Goal: Information Seeking & Learning: Check status

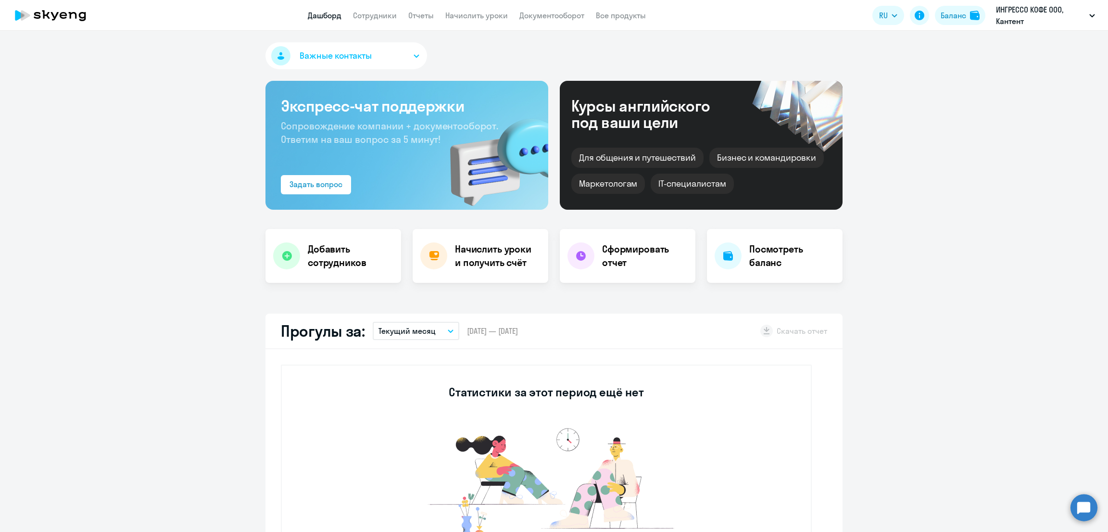
select select "30"
click at [483, 16] on link "Начислить уроки" at bounding box center [476, 16] width 63 height 10
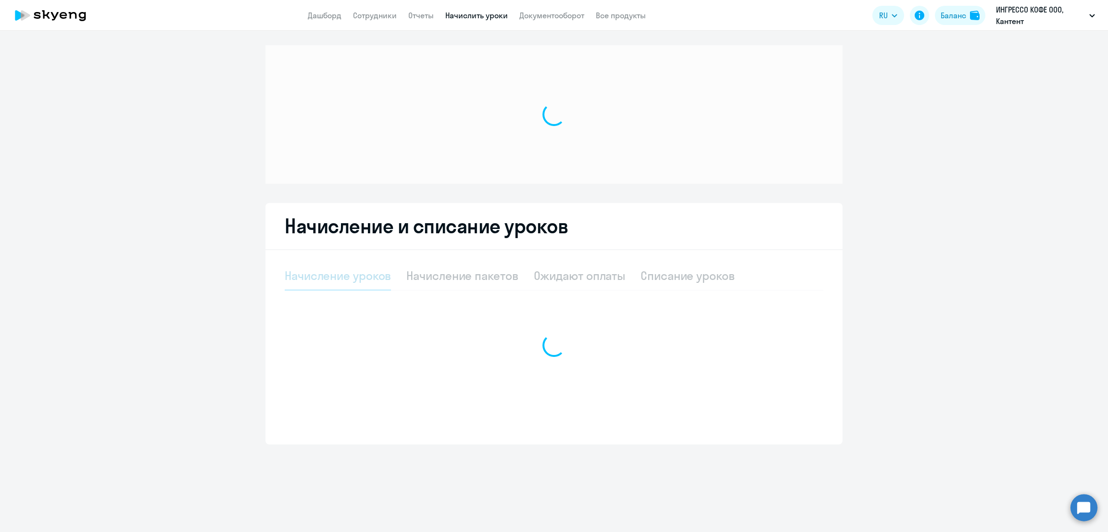
select select "10"
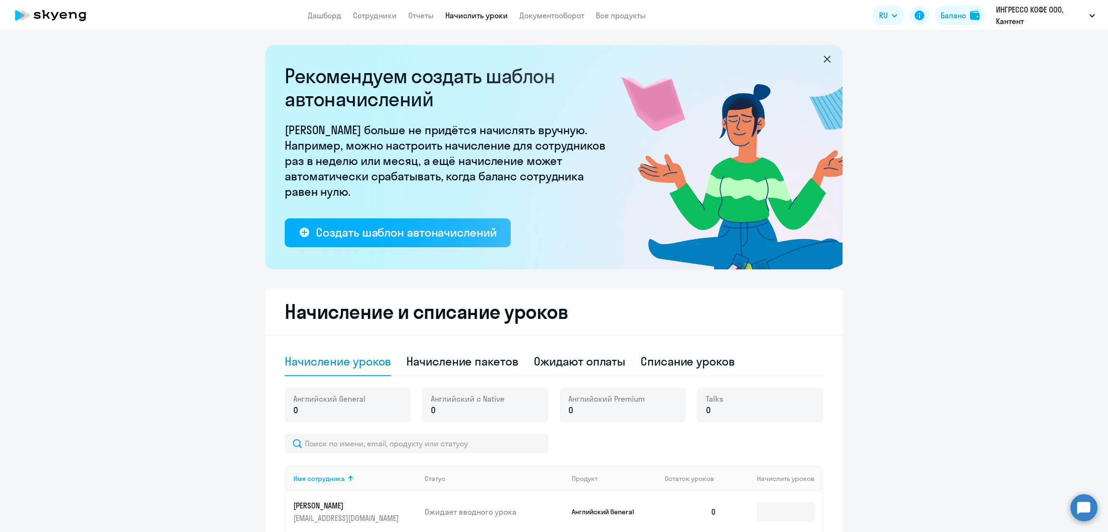
click at [451, 279] on div "Рекомендуем создать шаблон автоначислений Уроки больше не придётся начислять вр…" at bounding box center [553, 375] width 577 height 661
click at [469, 358] on div "Начисление пакетов" at bounding box center [462, 361] width 112 height 15
select select "10"
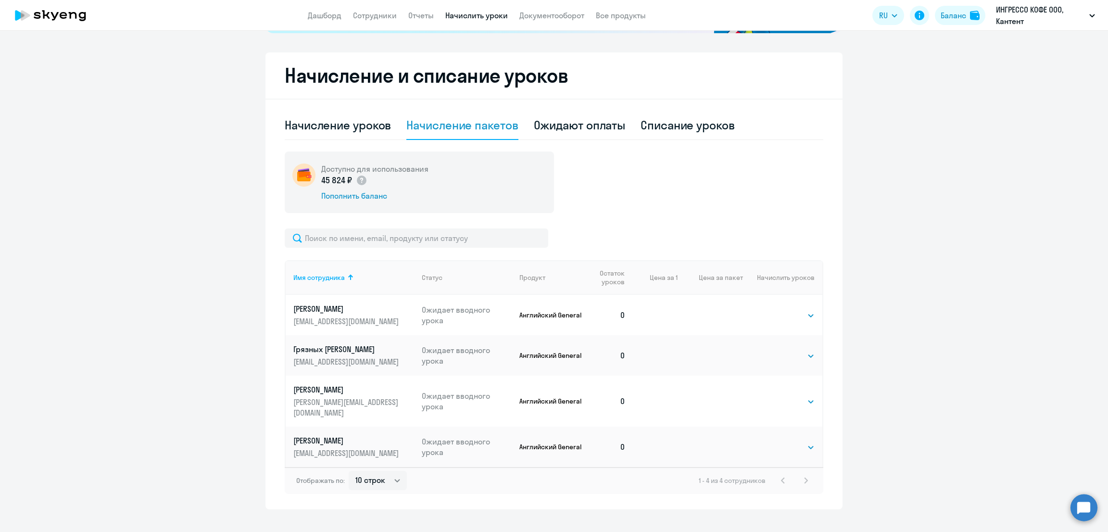
scroll to position [240, 0]
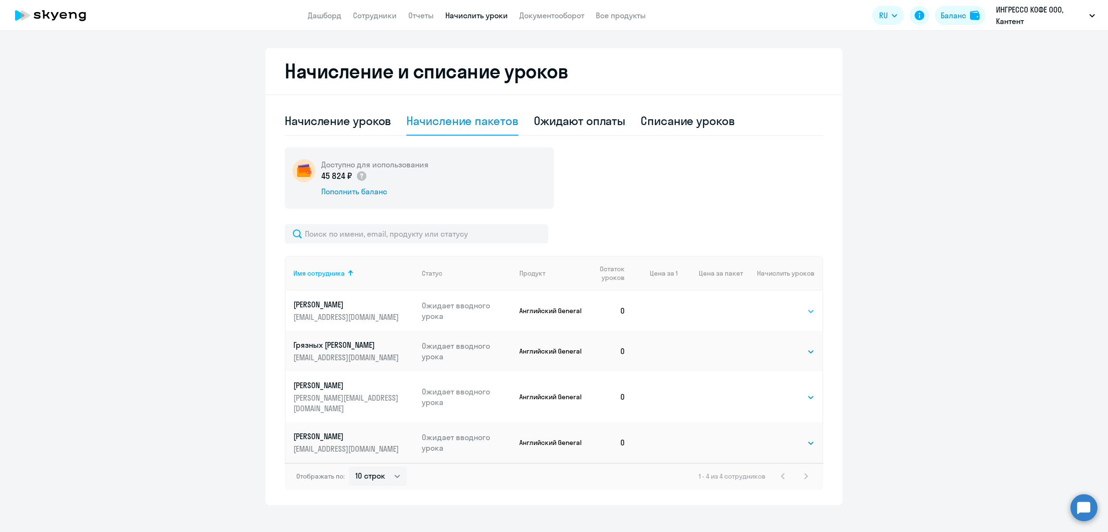
click at [793, 306] on select "Выбрать 4 8 16 32 64 96 128" at bounding box center [794, 311] width 39 height 12
select select "8"
click at [775, 305] on select "Выбрать 4 8 16 32 64 96 128" at bounding box center [794, 311] width 39 height 12
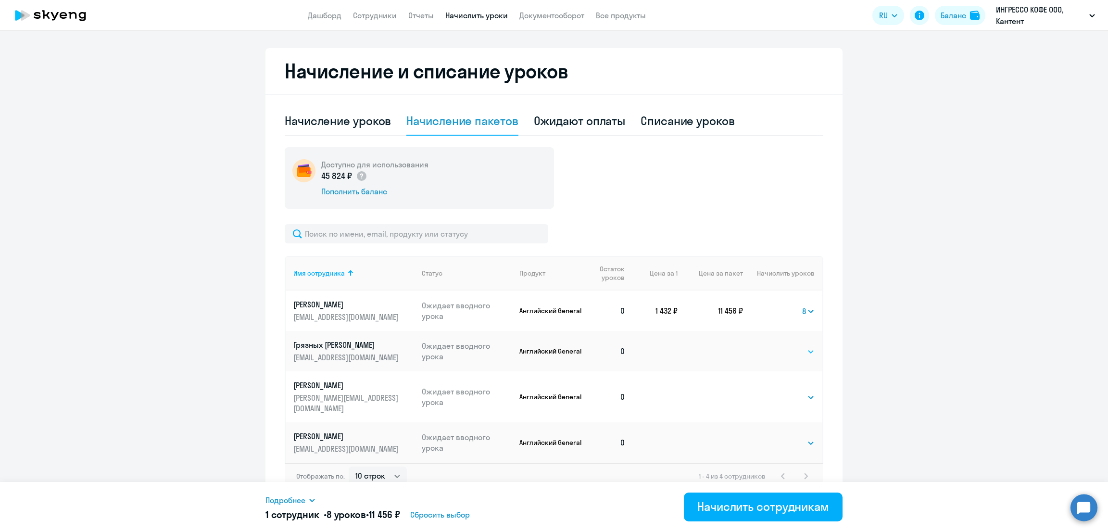
drag, startPoint x: 793, startPoint y: 350, endPoint x: 794, endPoint y: 354, distance: 4.9
click at [793, 350] on select "Выбрать 4 8 16 32 64 96 128" at bounding box center [794, 352] width 39 height 12
select select "8"
click at [775, 346] on select "Выбрать 4 8 16 32 64 96 128" at bounding box center [794, 352] width 39 height 12
drag, startPoint x: 792, startPoint y: 388, endPoint x: 792, endPoint y: 399, distance: 10.6
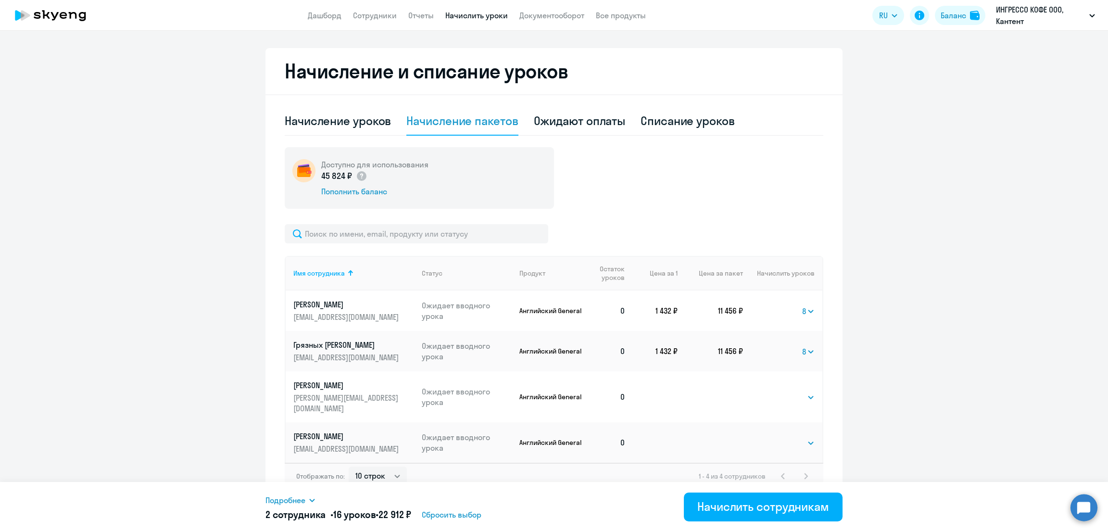
click at [792, 391] on select "Выбрать 4 8 16 32 64 96 128" at bounding box center [794, 397] width 39 height 12
select select "8"
click at [775, 391] on select "Выбрать 4 8 16 32 64 96 128" at bounding box center [794, 397] width 39 height 12
click at [796, 437] on select "Выбрать 4 8 16 32 64 96 128" at bounding box center [794, 443] width 39 height 12
select select "8"
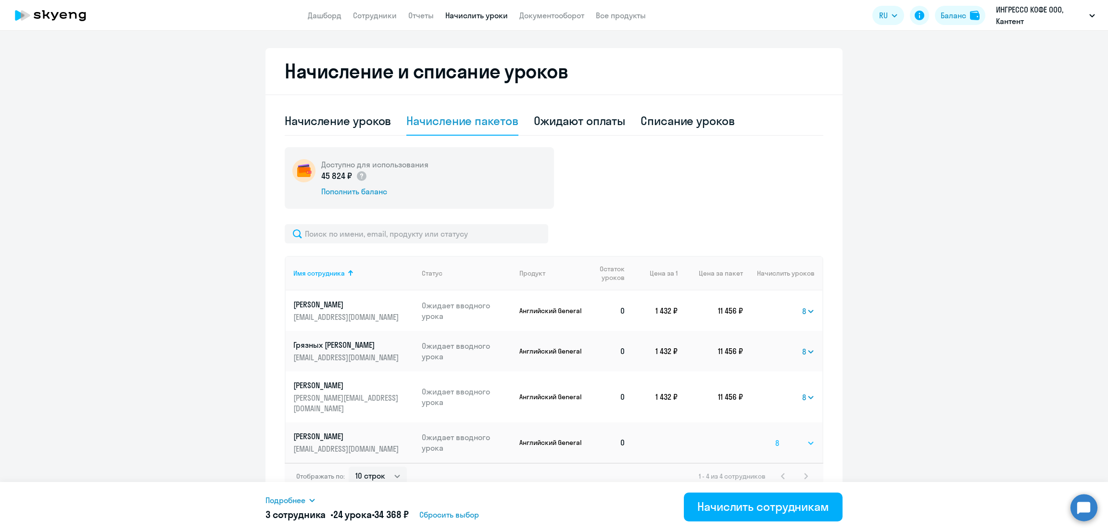
click at [775, 437] on select "Выбрать 4 8 16 32 64 96 128" at bounding box center [794, 443] width 39 height 12
click at [784, 508] on div "Начислить сотрудникам" at bounding box center [763, 506] width 132 height 15
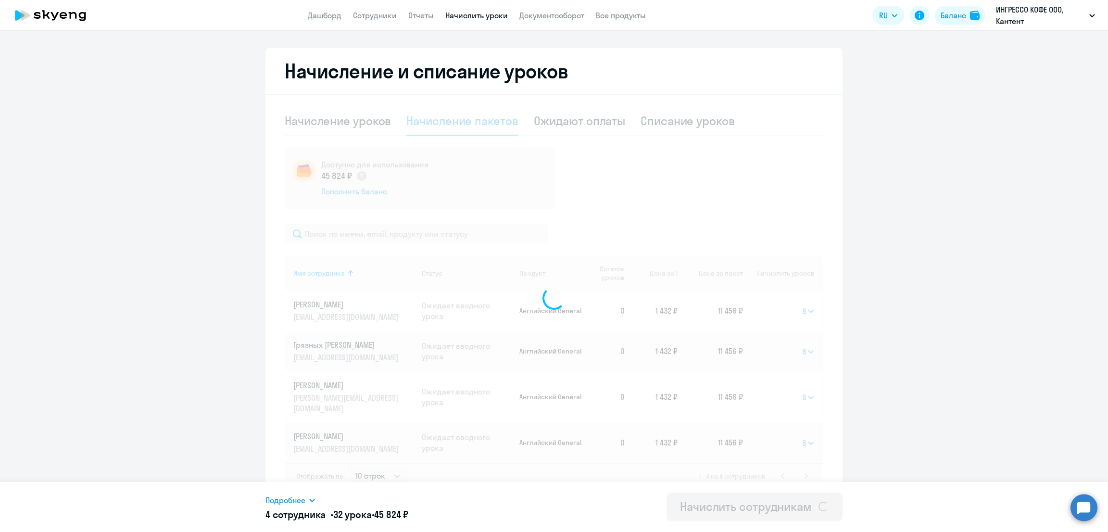
select select
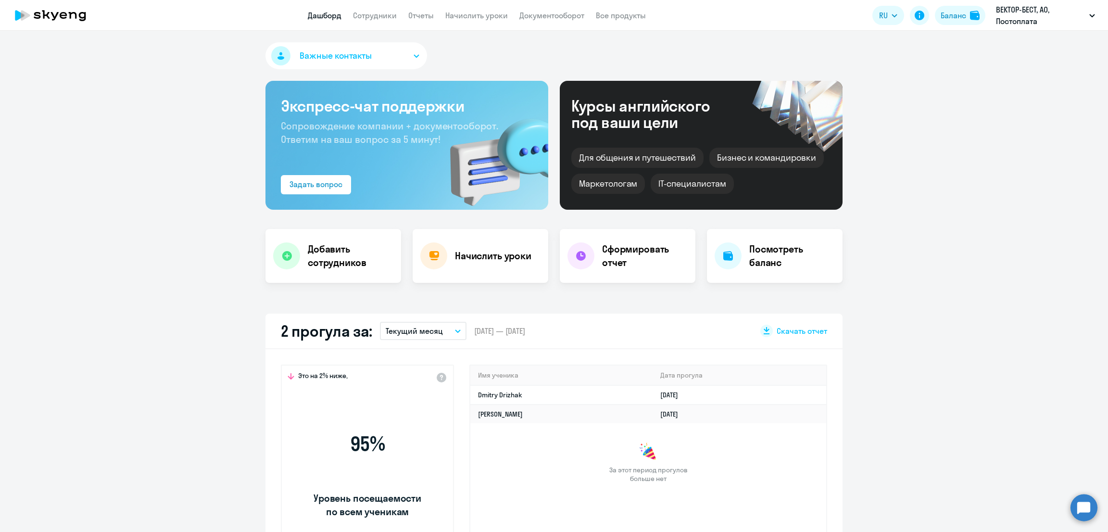
select select "30"
drag, startPoint x: 370, startPoint y: 13, endPoint x: 387, endPoint y: 23, distance: 19.6
click at [370, 14] on link "Сотрудники" at bounding box center [375, 16] width 44 height 10
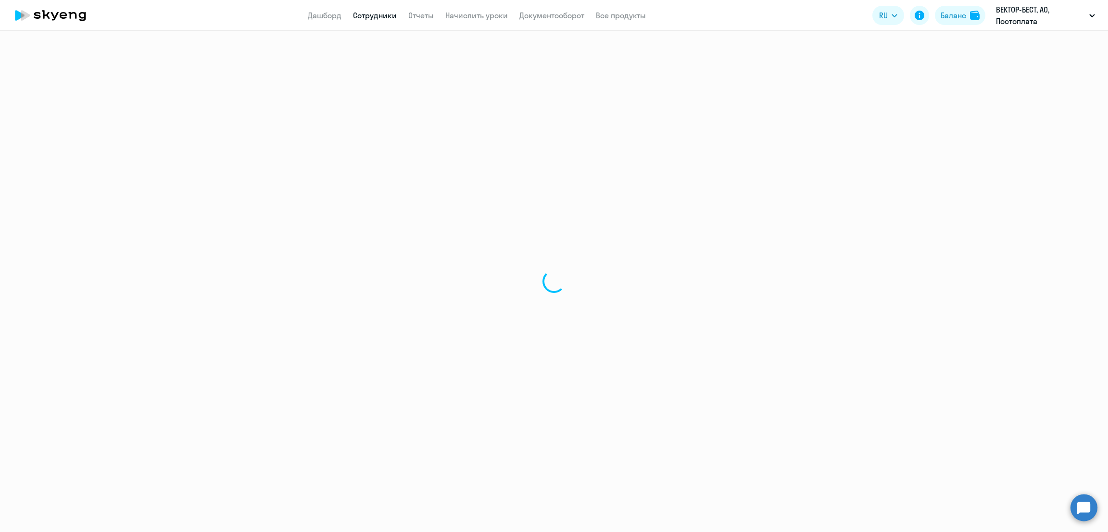
select select "30"
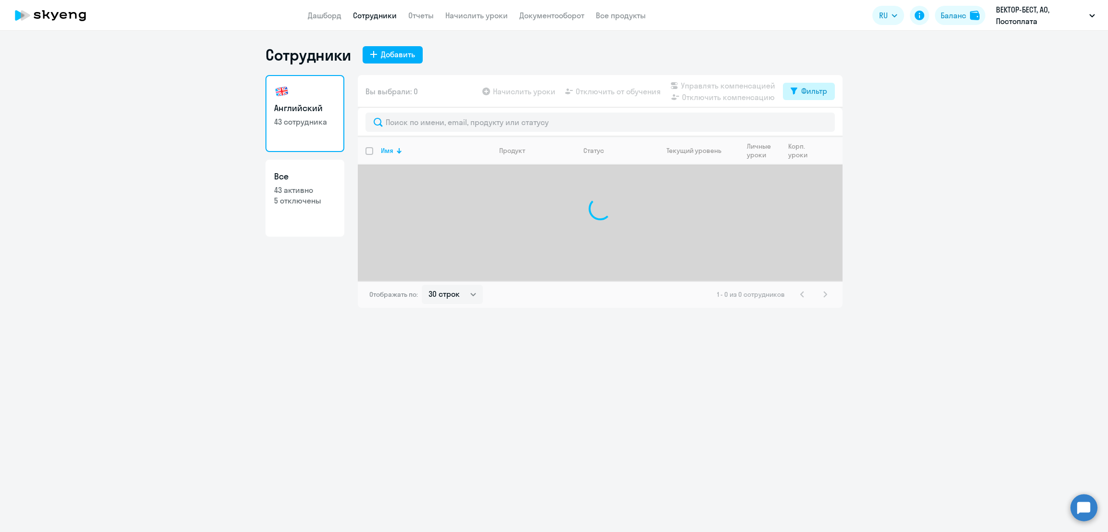
click at [803, 89] on div "Фильтр" at bounding box center [814, 91] width 26 height 12
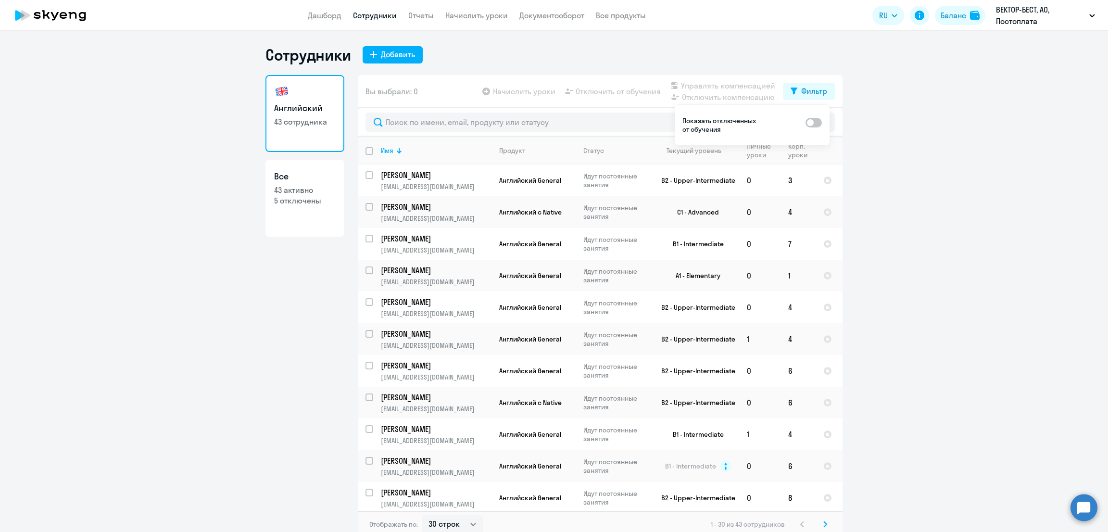
click at [817, 126] on span at bounding box center [814, 123] width 16 height 10
click at [806, 122] on input "checkbox" at bounding box center [805, 122] width 0 height 0
checkbox input "true"
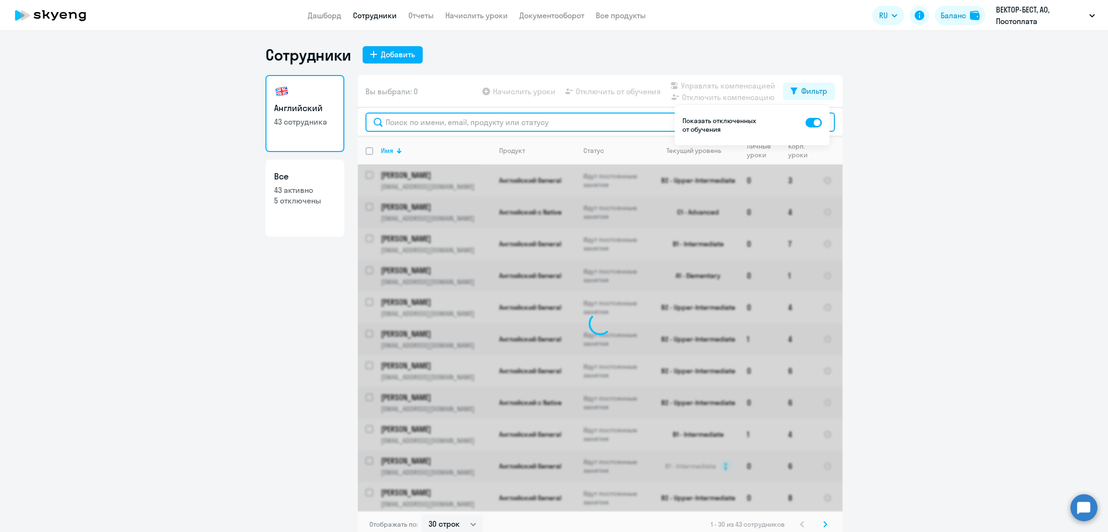
click at [538, 118] on input "text" at bounding box center [600, 122] width 469 height 19
type input "и"
type input "ь"
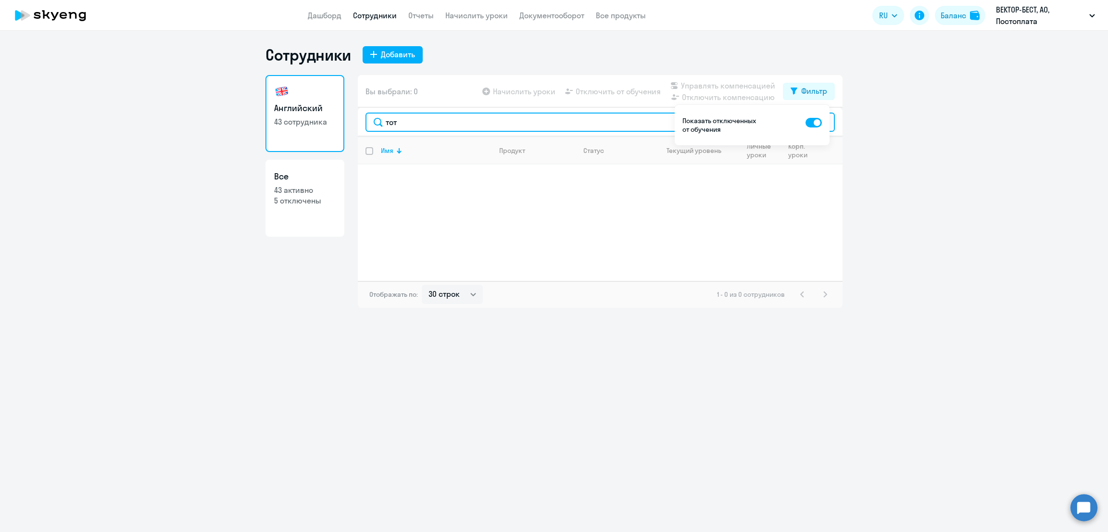
type input "тот"
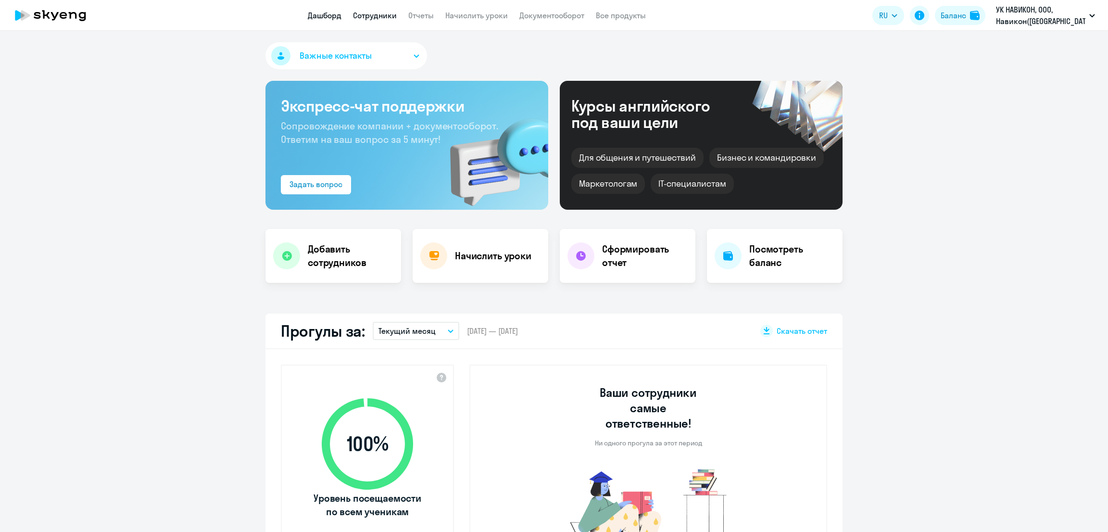
click at [378, 15] on link "Сотрудники" at bounding box center [375, 16] width 44 height 10
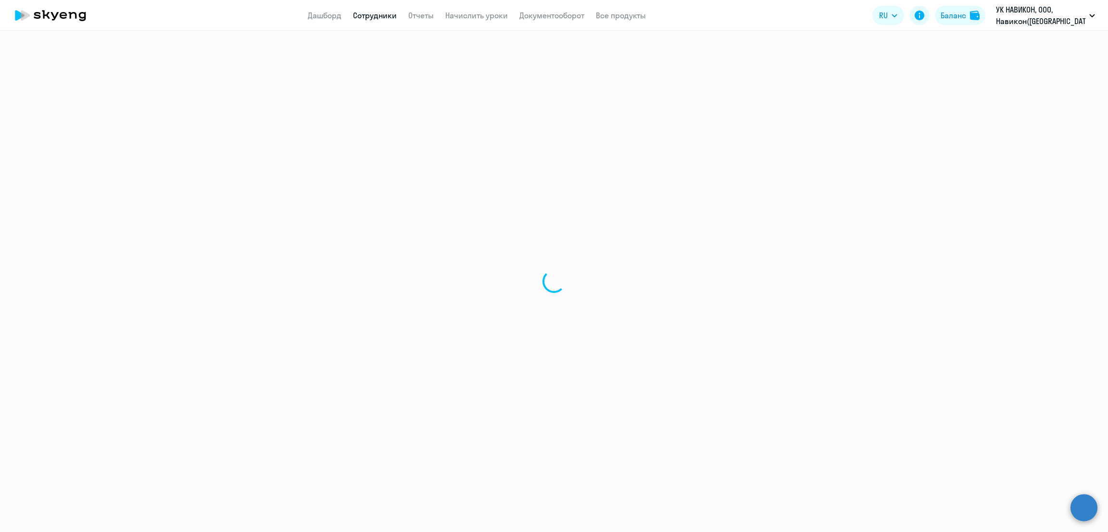
select select "30"
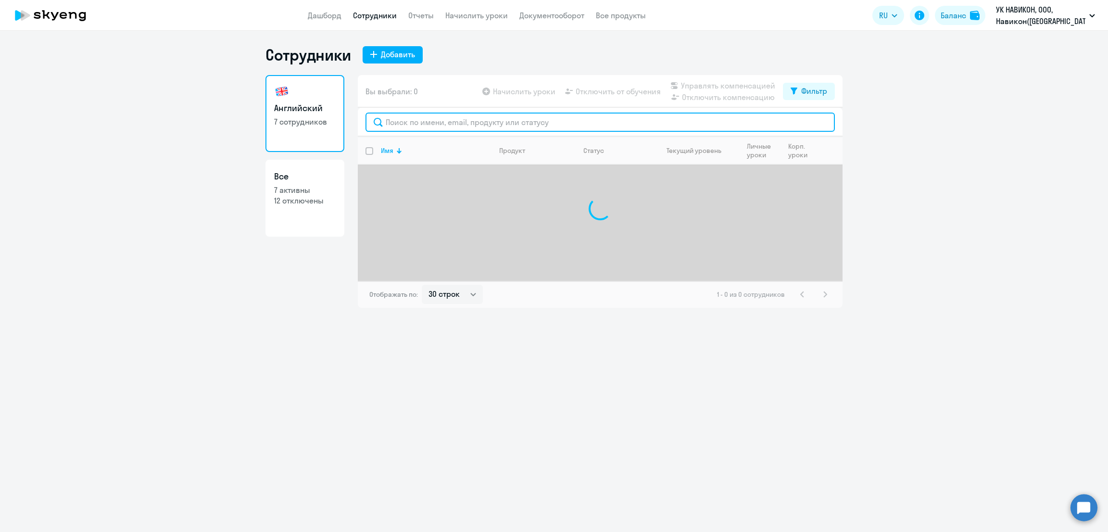
click at [432, 124] on input "text" at bounding box center [600, 122] width 469 height 19
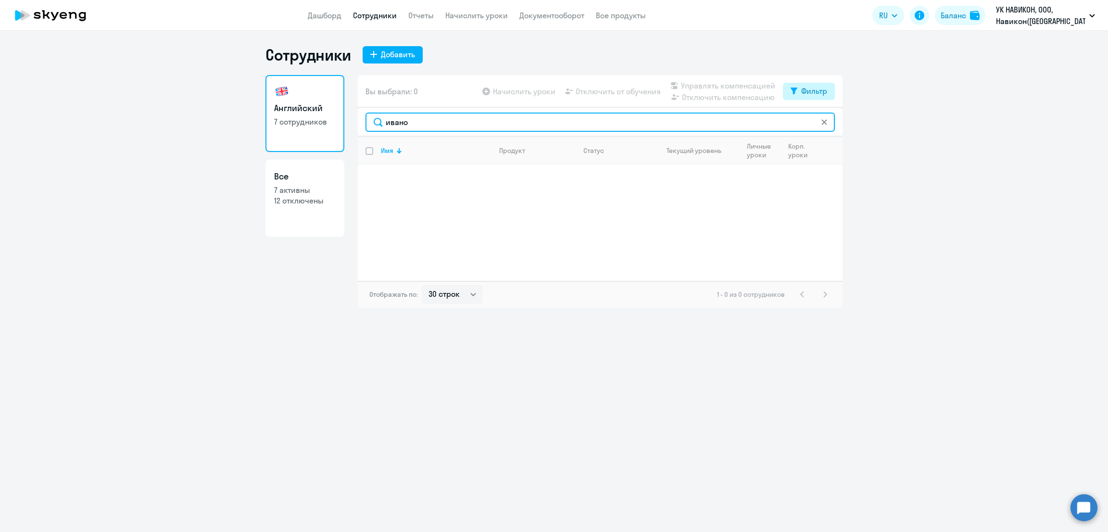
type input "ивано"
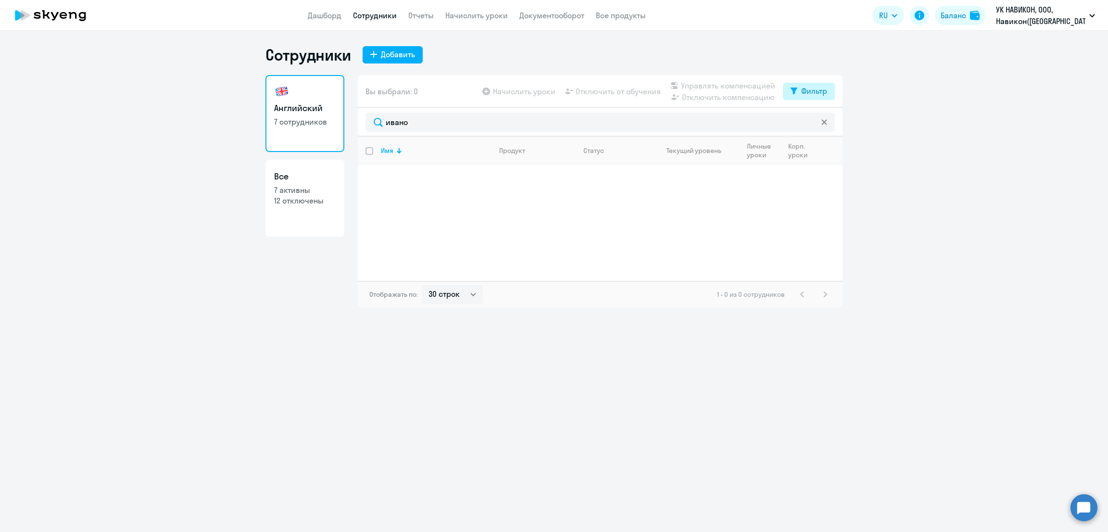
click at [804, 89] on div "Фильтр" at bounding box center [814, 91] width 26 height 12
click at [818, 119] on span at bounding box center [819, 123] width 16 height 10
click at [811, 122] on input "checkbox" at bounding box center [810, 122] width 0 height 0
checkbox input "true"
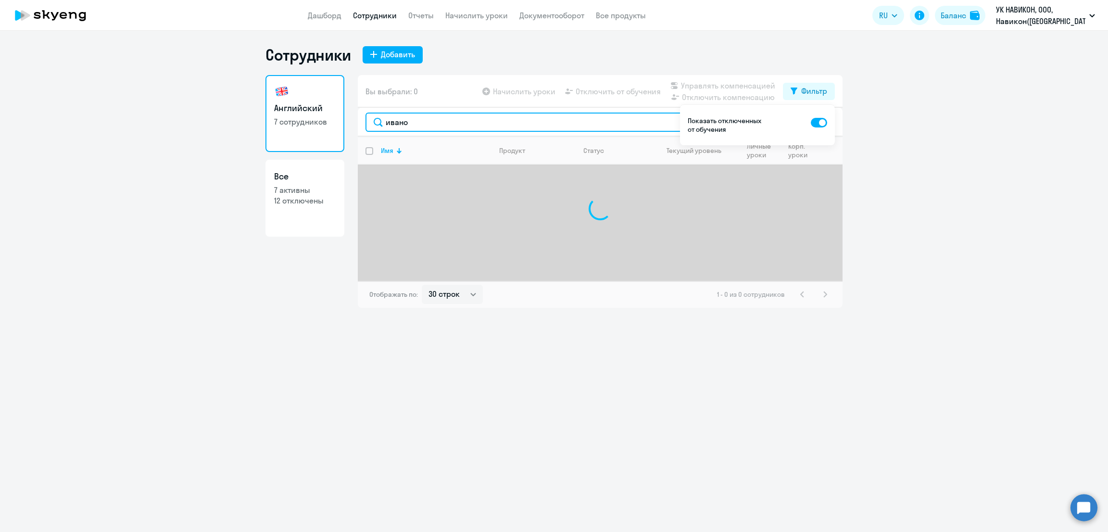
click at [560, 123] on input "ивано" at bounding box center [600, 122] width 469 height 19
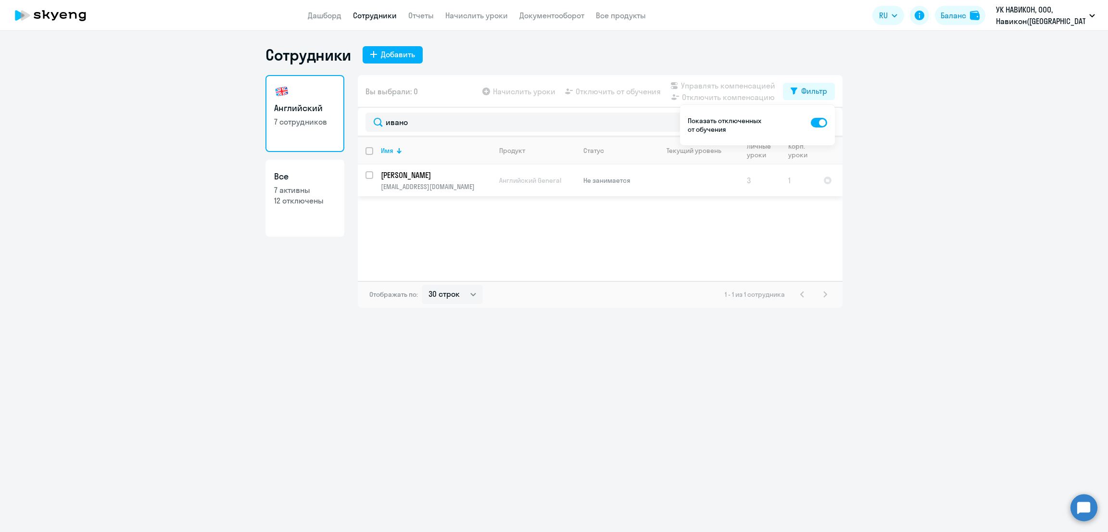
click at [457, 188] on p "vivanova@navicons.com" at bounding box center [436, 186] width 110 height 9
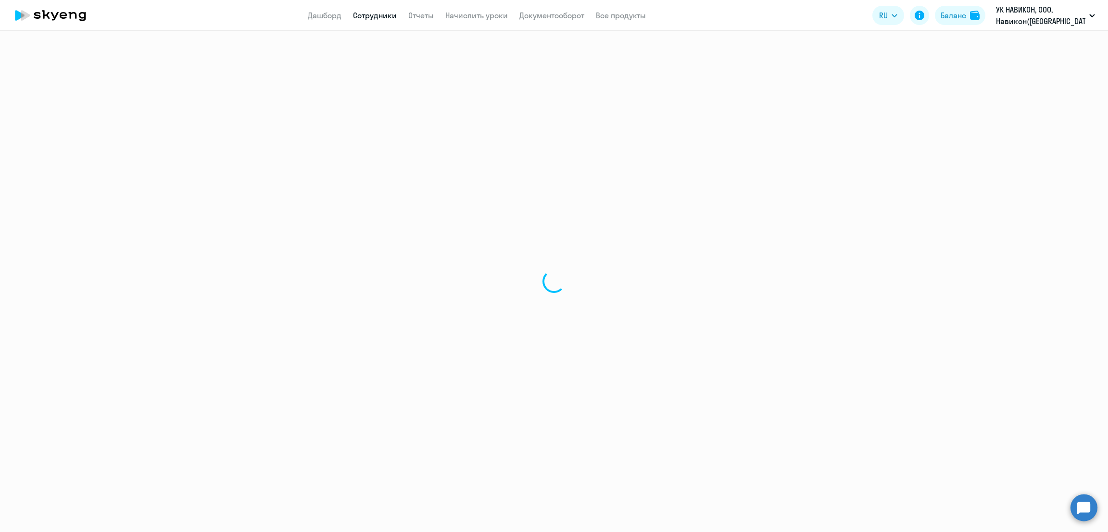
select select "english"
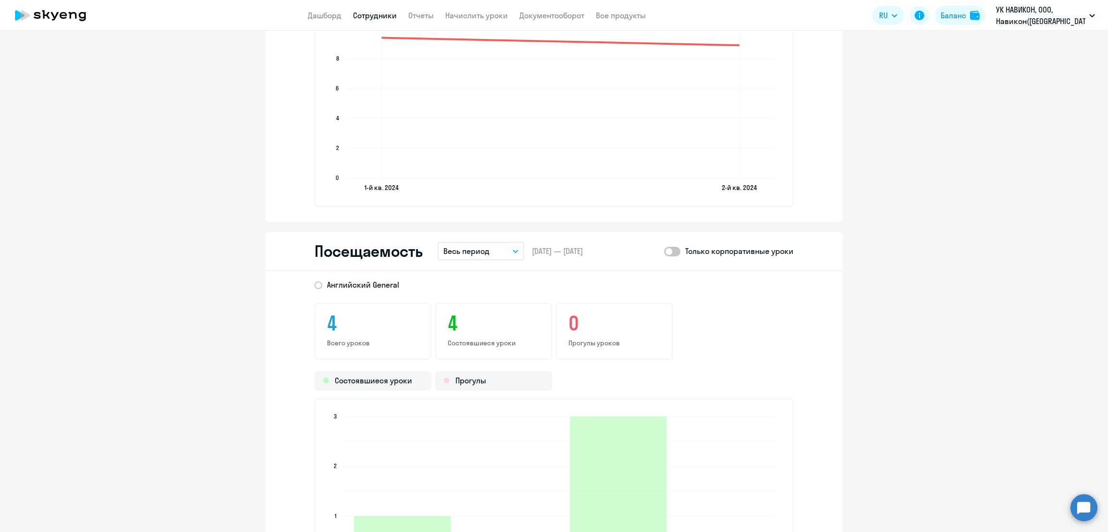
scroll to position [962, 0]
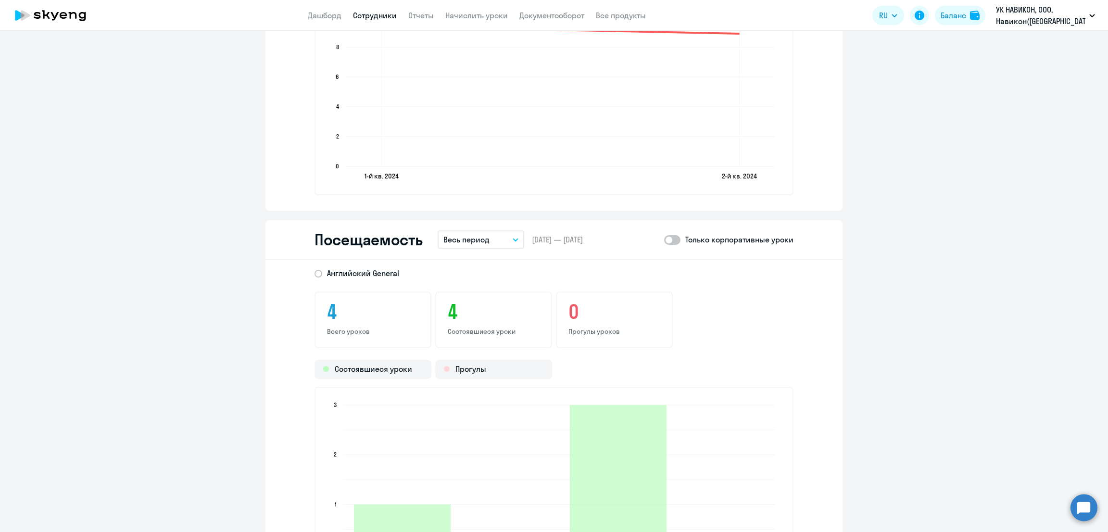
click at [470, 236] on p "Весь период" at bounding box center [466, 240] width 46 height 12
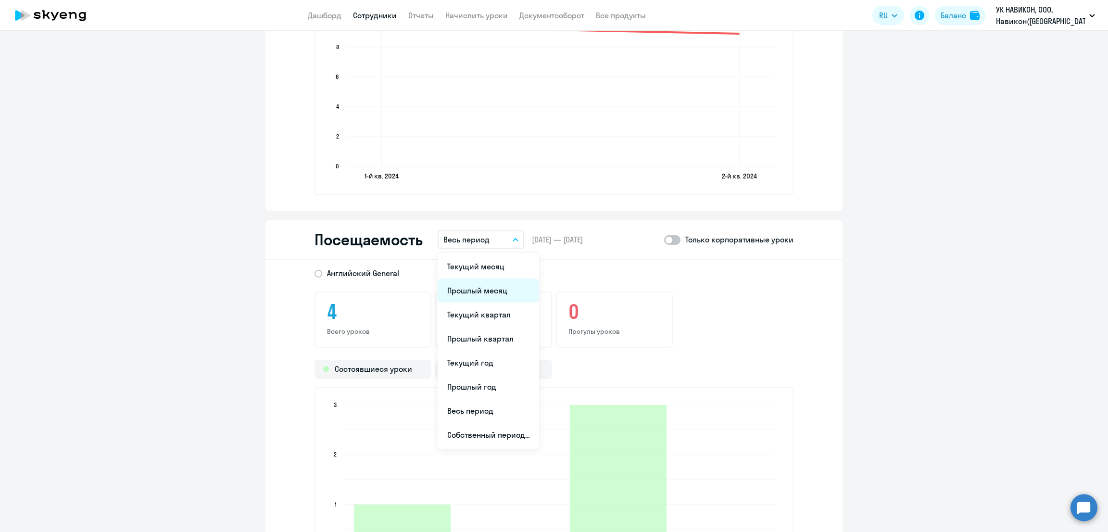
click at [483, 284] on li "Прошлый месяц" at bounding box center [488, 290] width 101 height 24
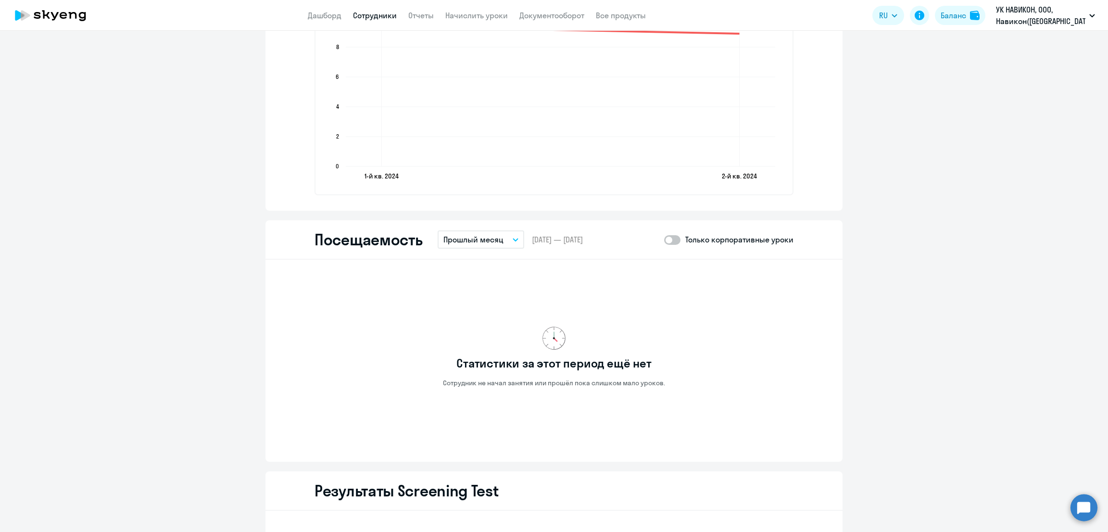
click at [475, 234] on p "Прошлый месяц" at bounding box center [473, 240] width 60 height 12
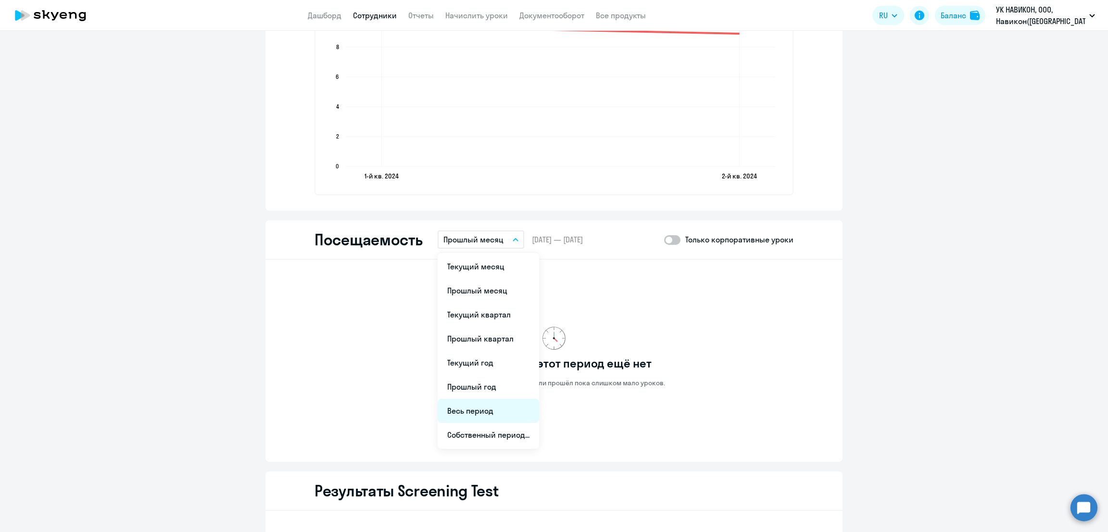
click at [483, 403] on li "Весь период" at bounding box center [488, 411] width 101 height 24
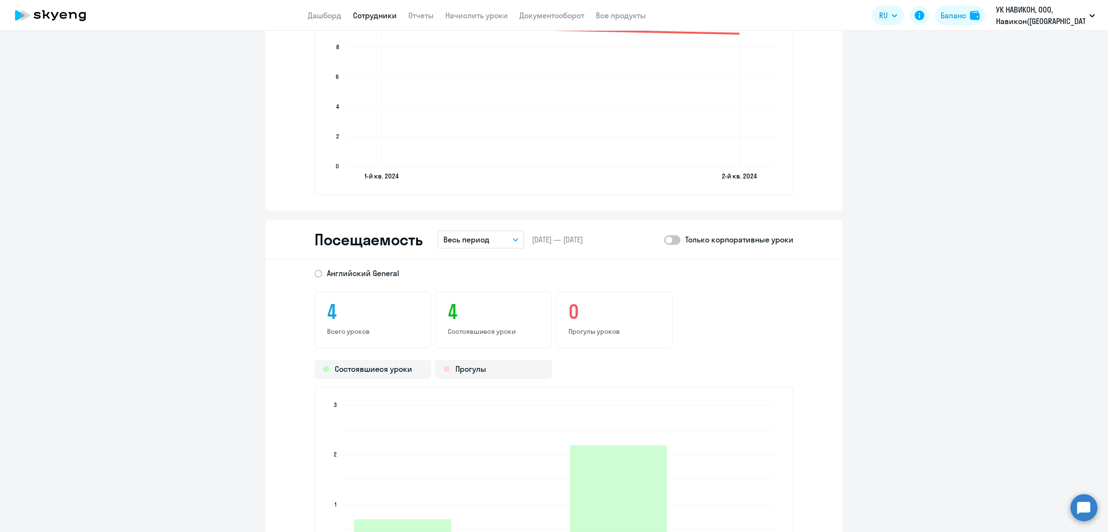
click at [671, 236] on span at bounding box center [672, 240] width 16 height 10
click at [664, 240] on input "checkbox" at bounding box center [664, 240] width 0 height 0
checkbox input "true"
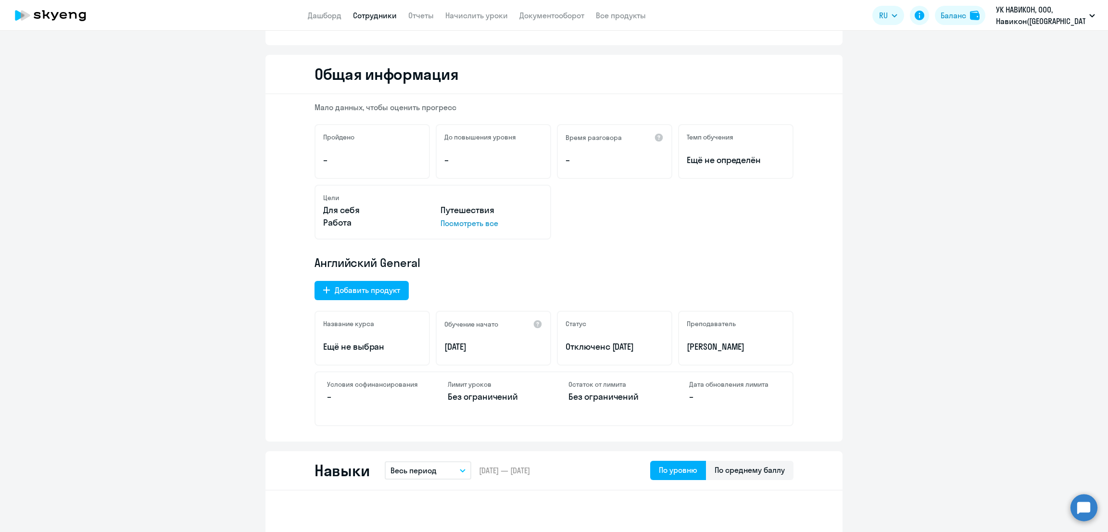
scroll to position [120, 0]
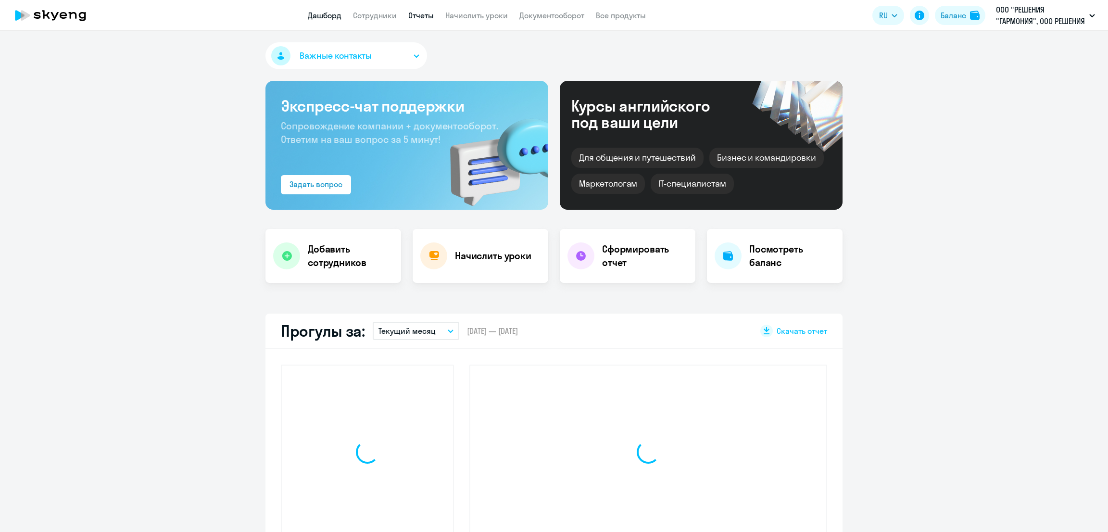
select select "30"
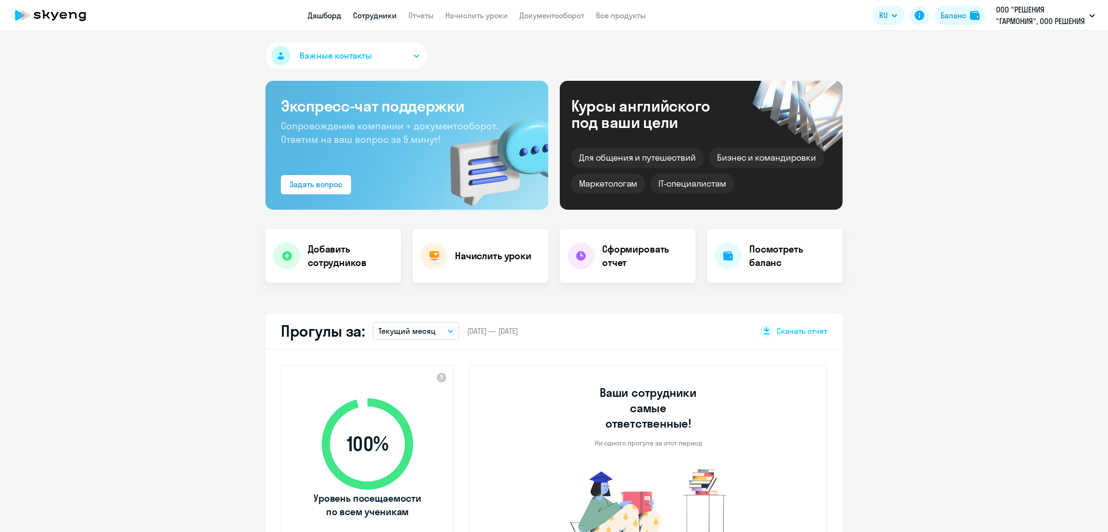
click at [365, 12] on link "Сотрудники" at bounding box center [375, 16] width 44 height 10
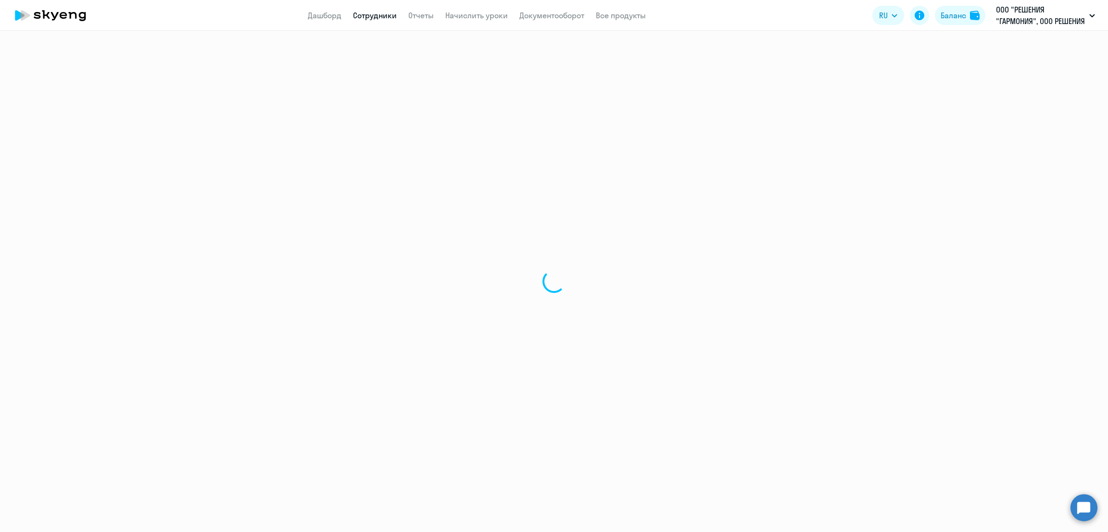
select select "30"
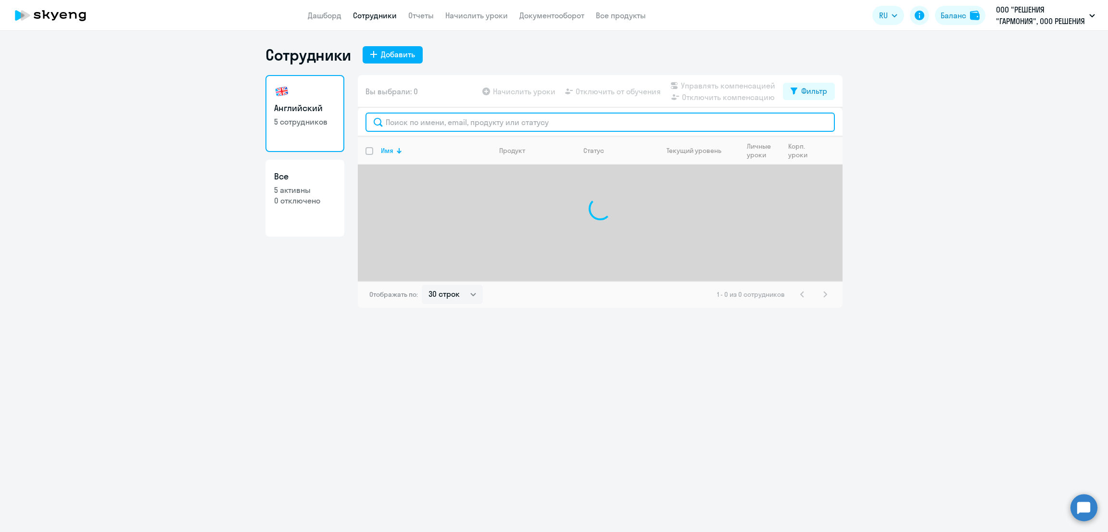
click at [495, 115] on input "text" at bounding box center [600, 122] width 469 height 19
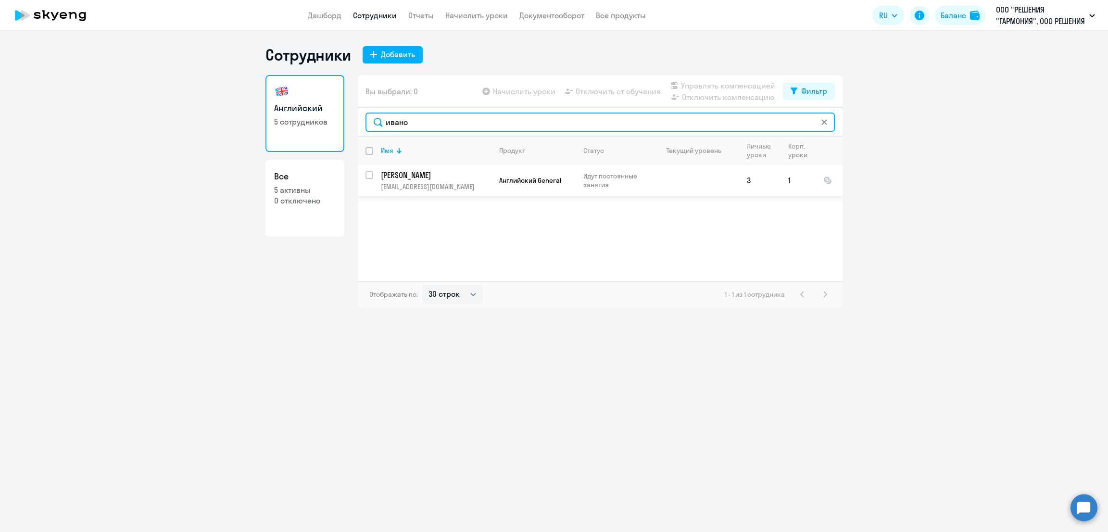
type input "ивано"
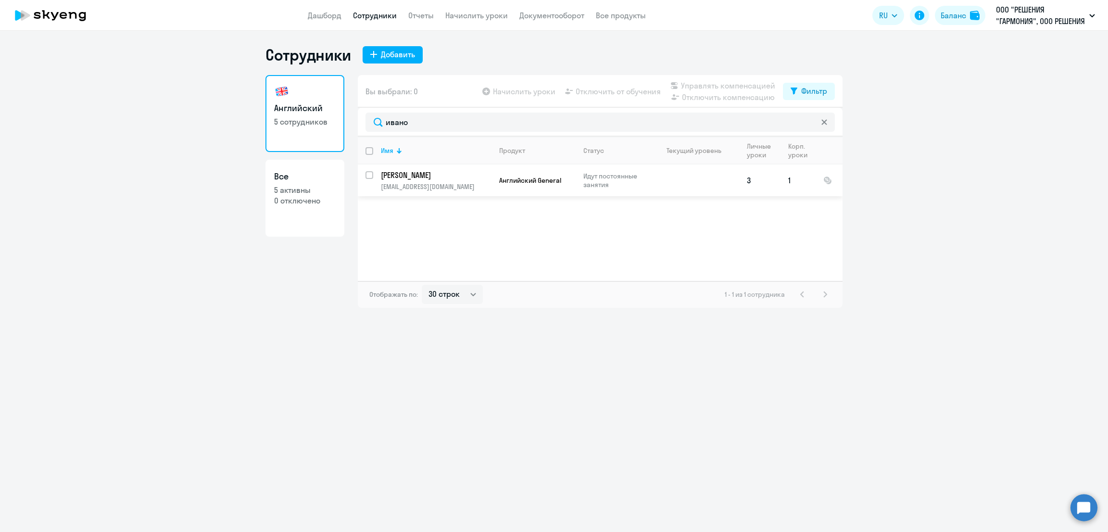
click at [471, 183] on p "vivanova@navicons.com" at bounding box center [436, 186] width 110 height 9
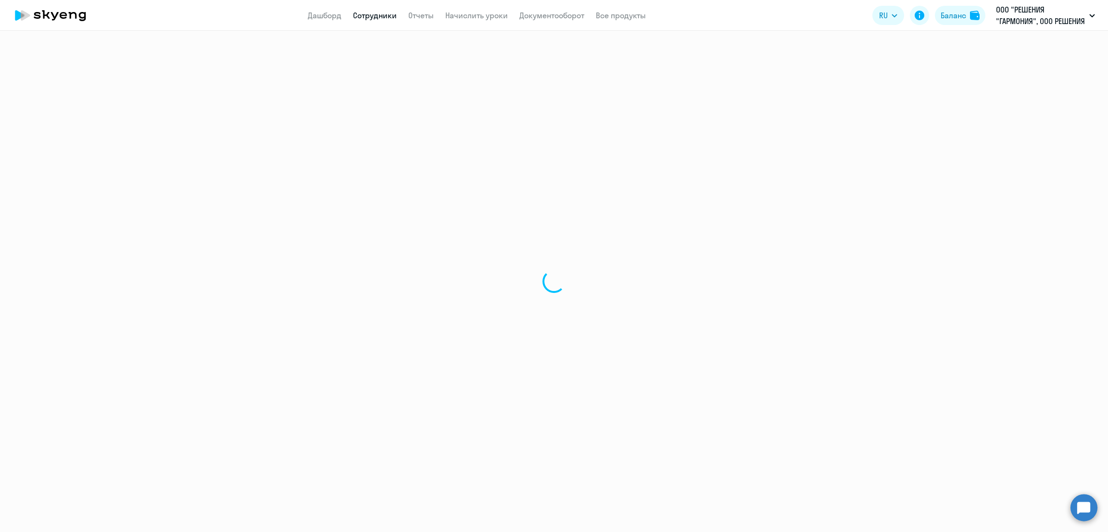
select select "english"
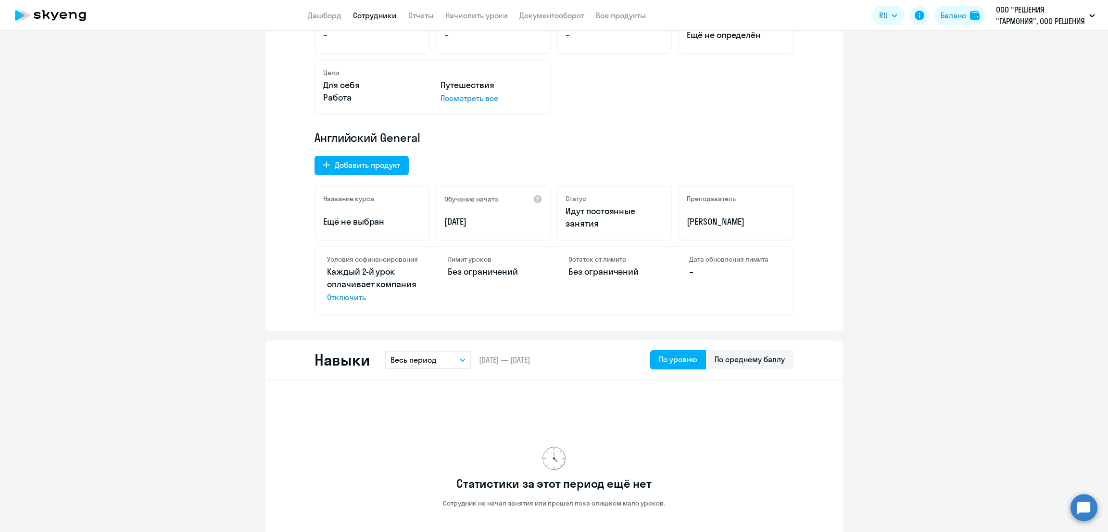
scroll to position [120, 0]
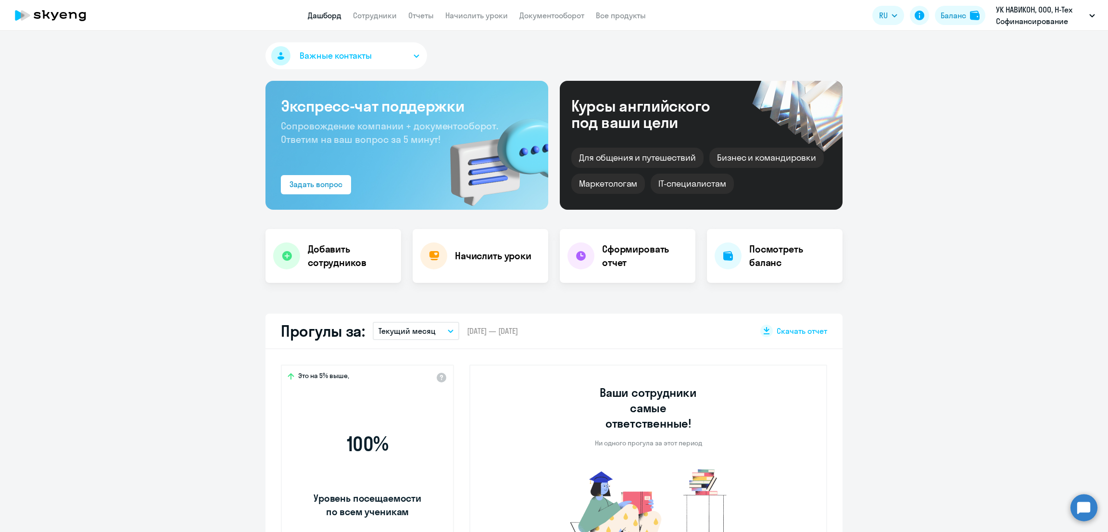
select select "30"
click at [358, 13] on link "Сотрудники" at bounding box center [375, 16] width 44 height 10
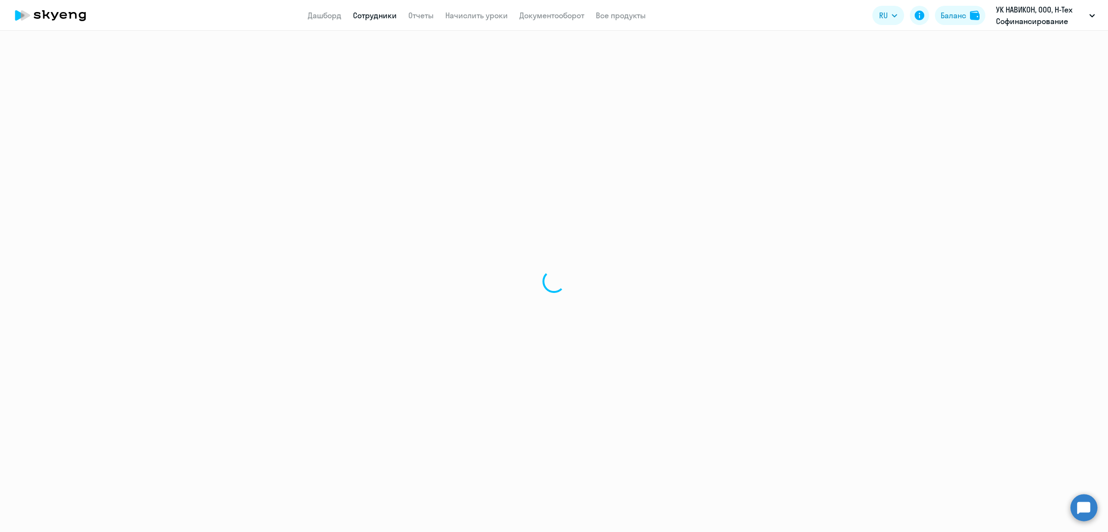
select select "30"
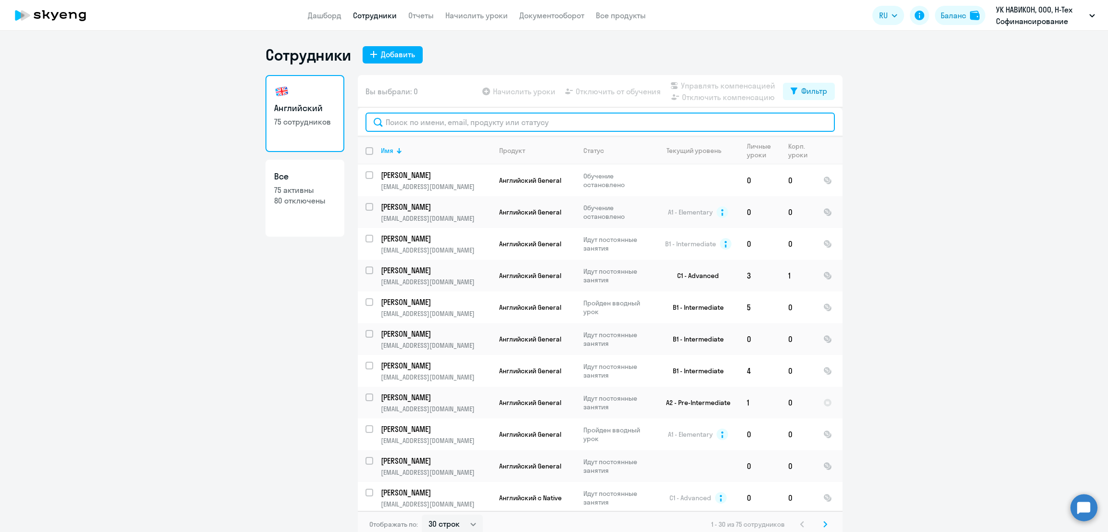
click at [436, 116] on input "text" at bounding box center [600, 122] width 469 height 19
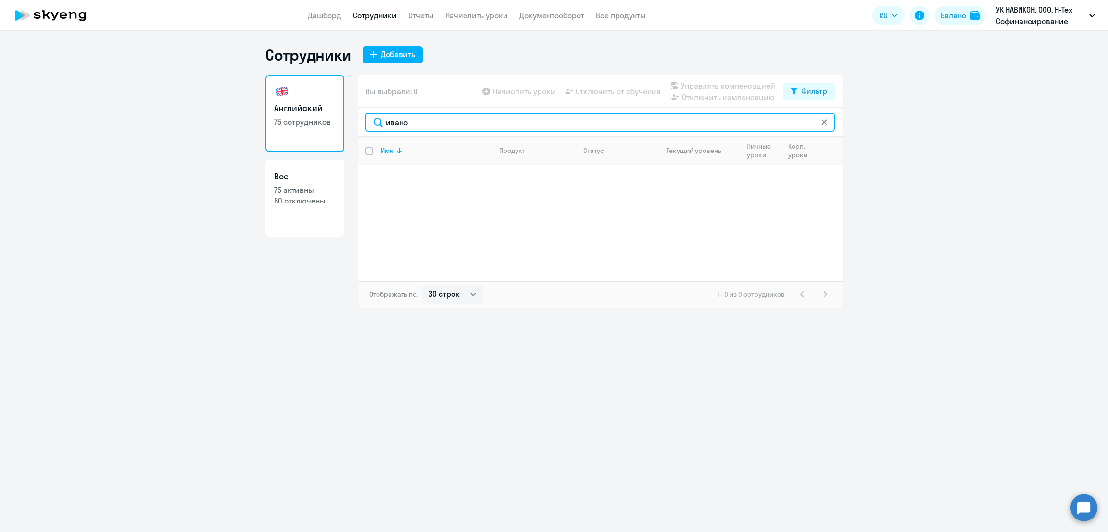
type input "ивано"
